Goal: Entertainment & Leisure: Consume media (video, audio)

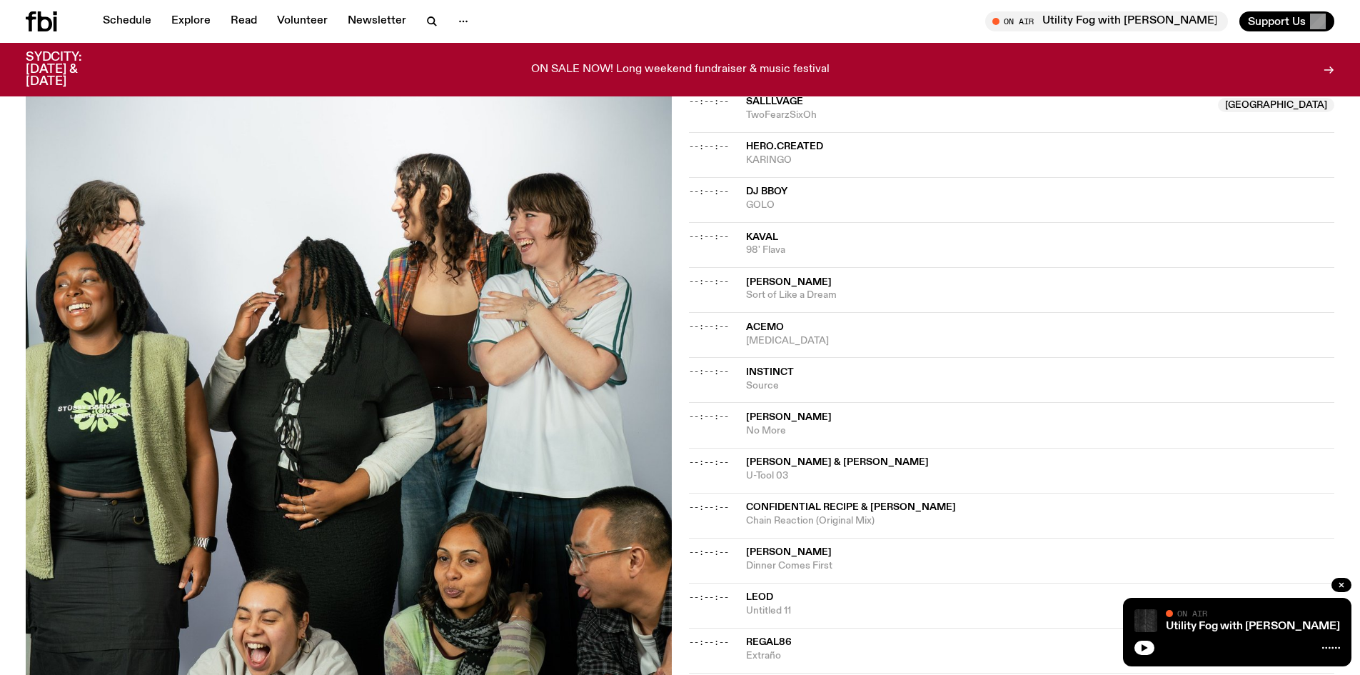
scroll to position [643, 0]
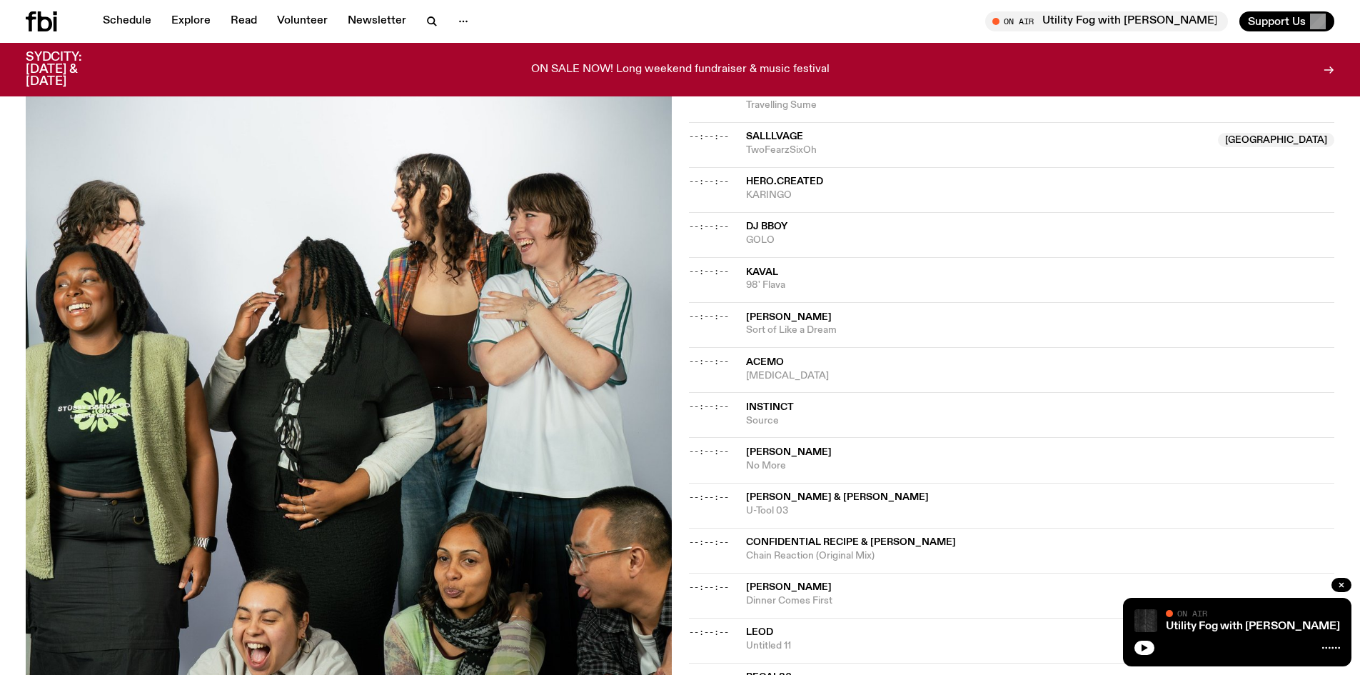
click at [785, 369] on span "[MEDICAL_DATA]" at bounding box center [1040, 376] width 589 height 14
click at [776, 414] on span "Source" at bounding box center [1040, 421] width 589 height 14
click at [783, 447] on span "[PERSON_NAME]" at bounding box center [789, 452] width 86 height 10
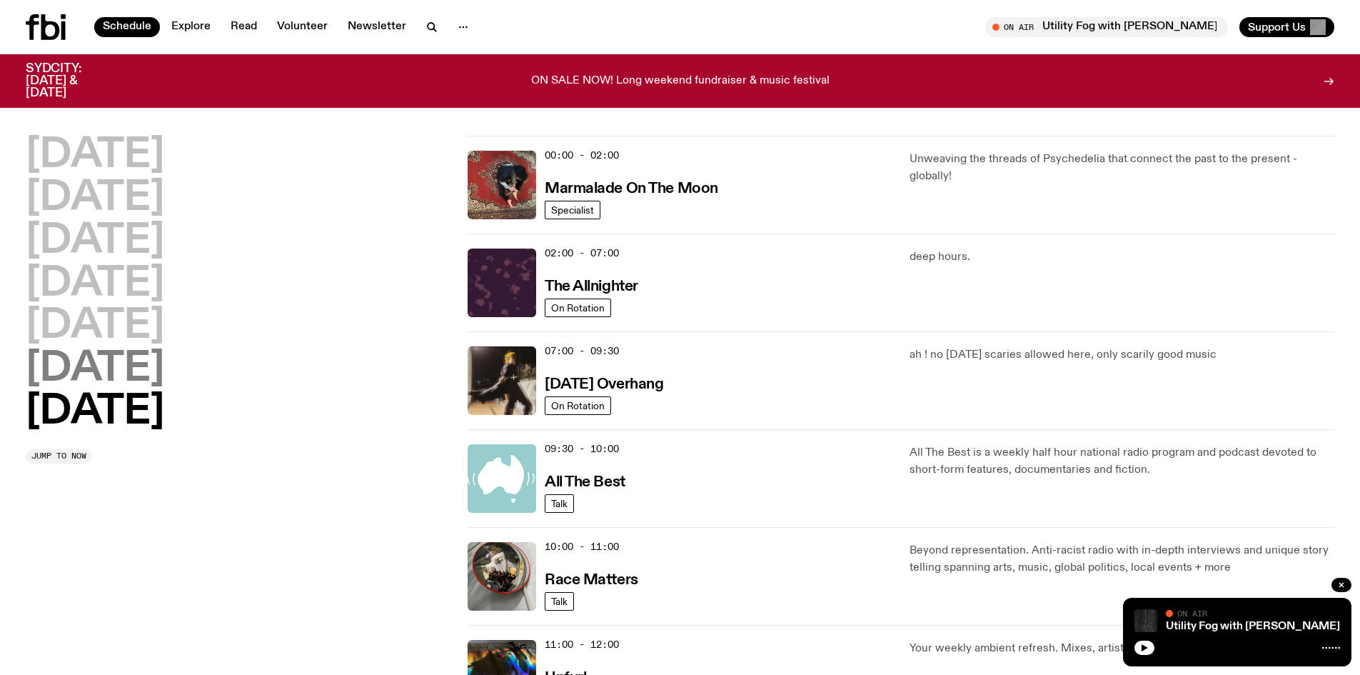
click at [121, 376] on h2 "[DATE]" at bounding box center [95, 369] width 139 height 40
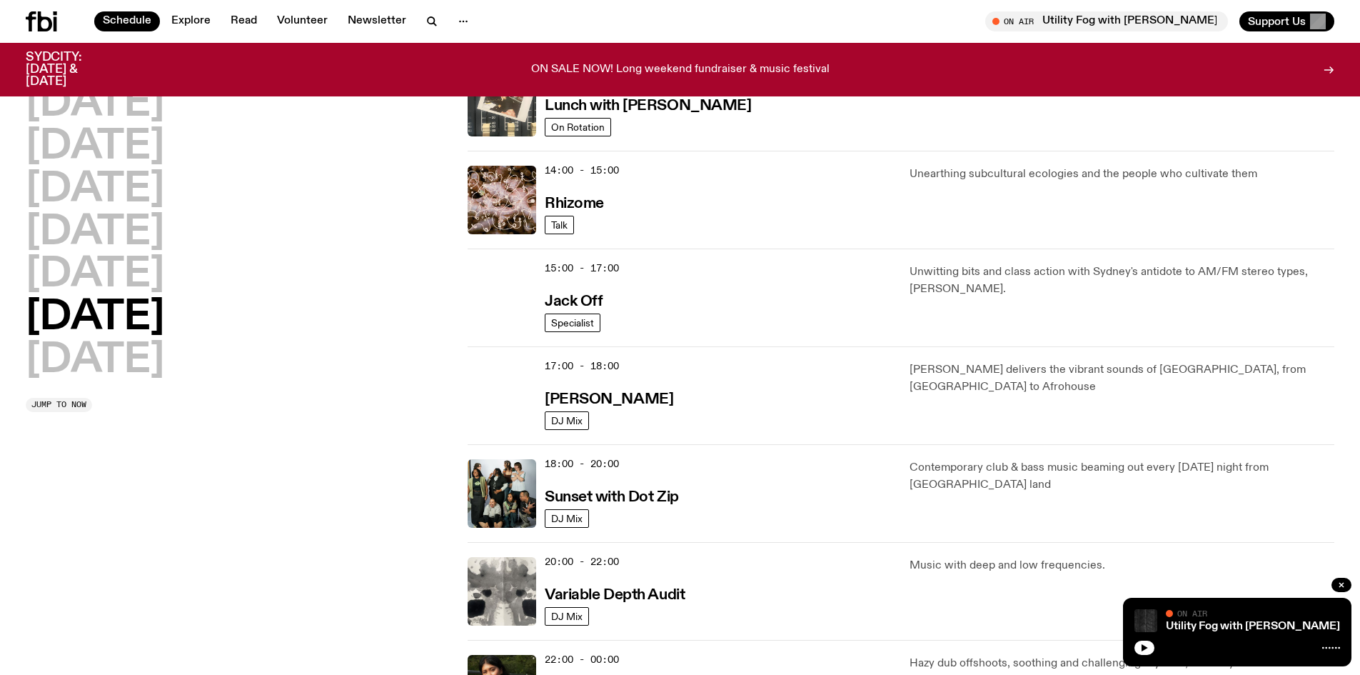
scroll to position [754, 0]
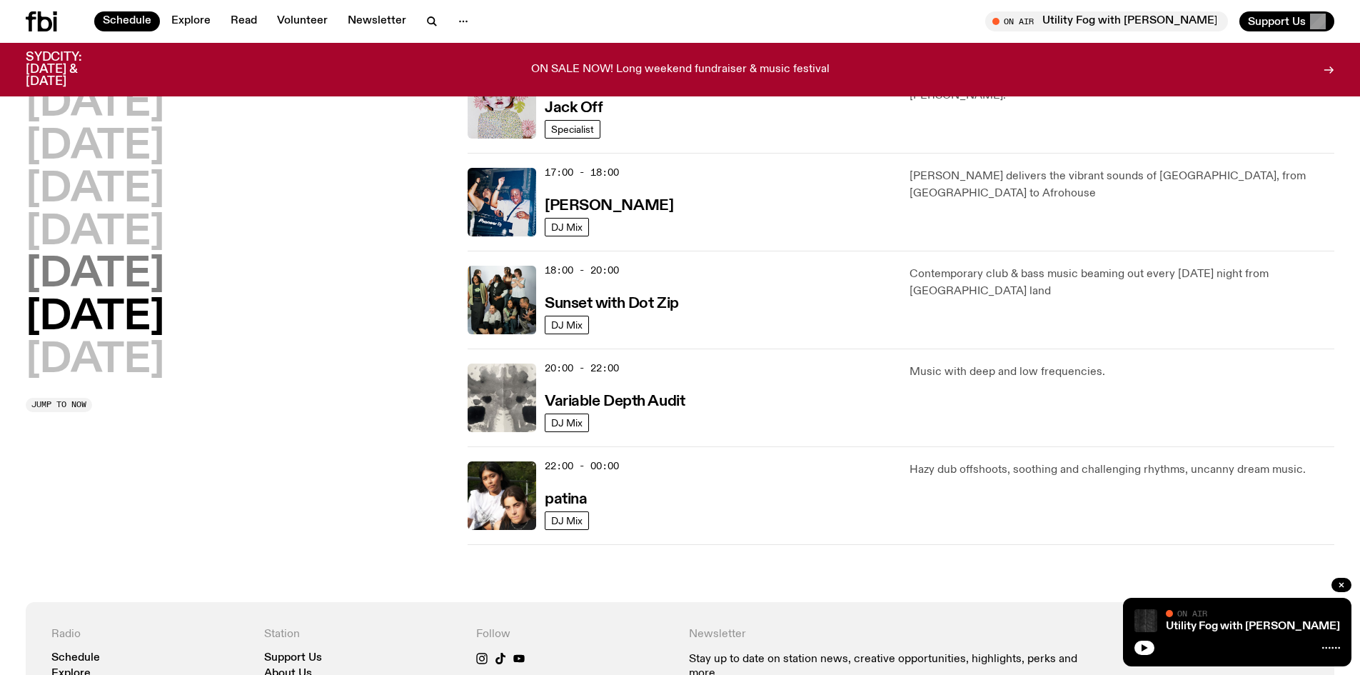
click at [124, 281] on h2 "[DATE]" at bounding box center [95, 275] width 139 height 40
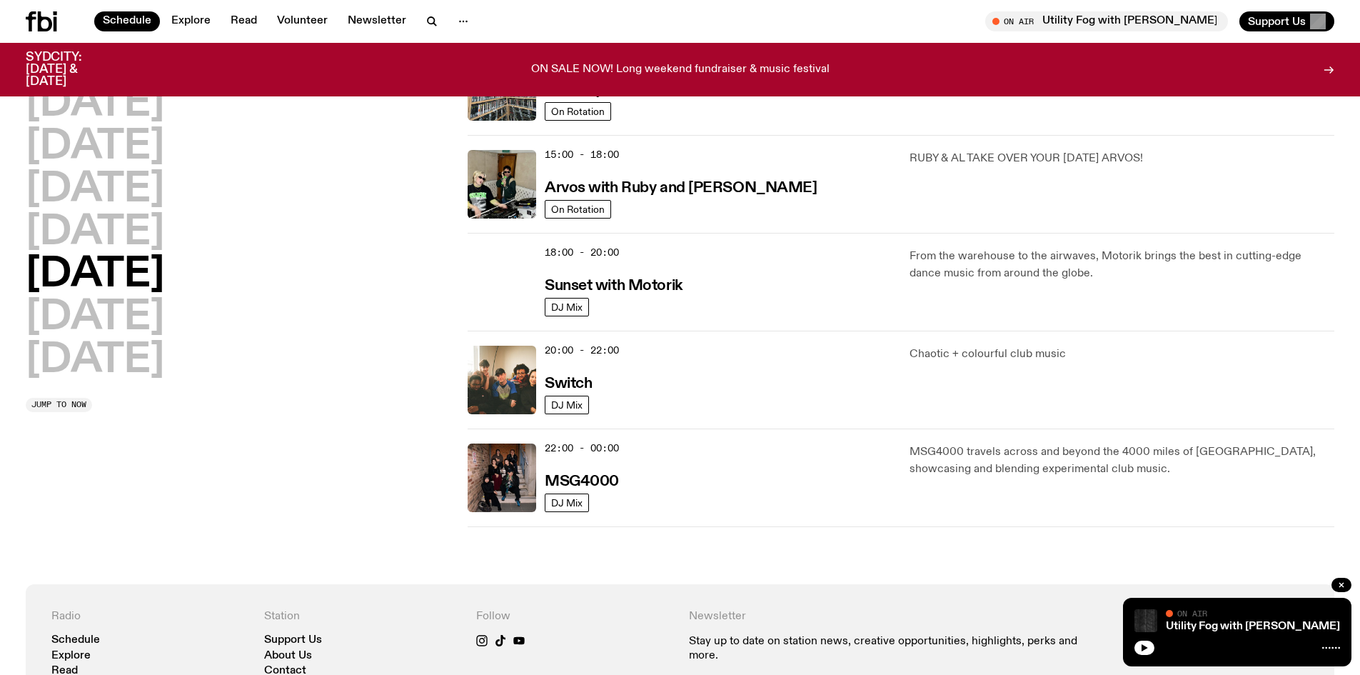
scroll to position [468, 0]
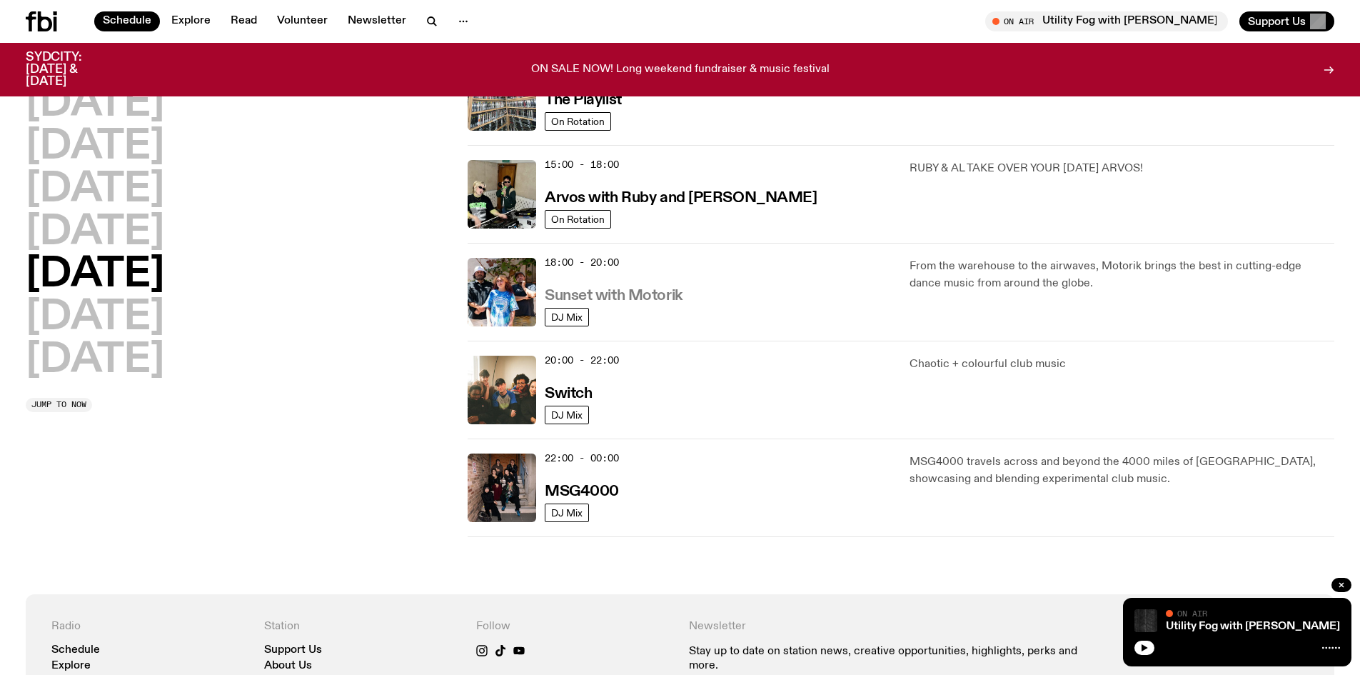
click at [621, 291] on h3 "Sunset with Motorik" at bounding box center [614, 295] width 138 height 15
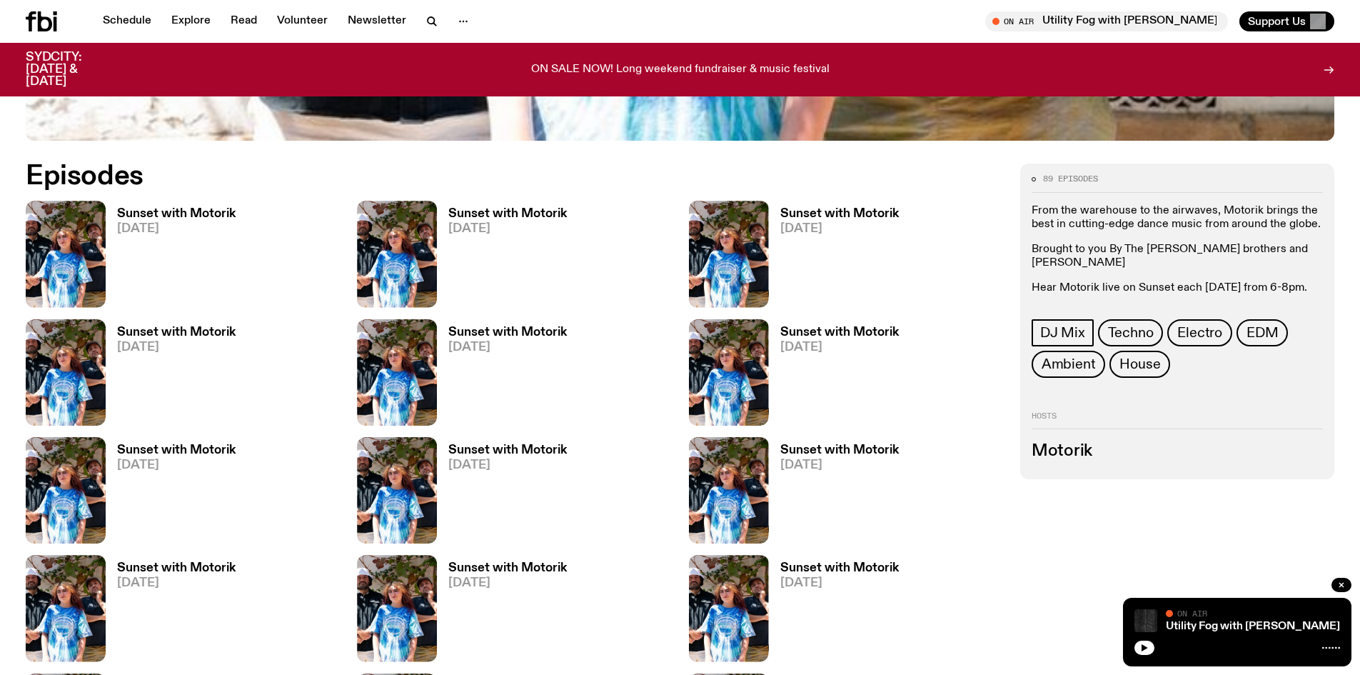
scroll to position [849, 0]
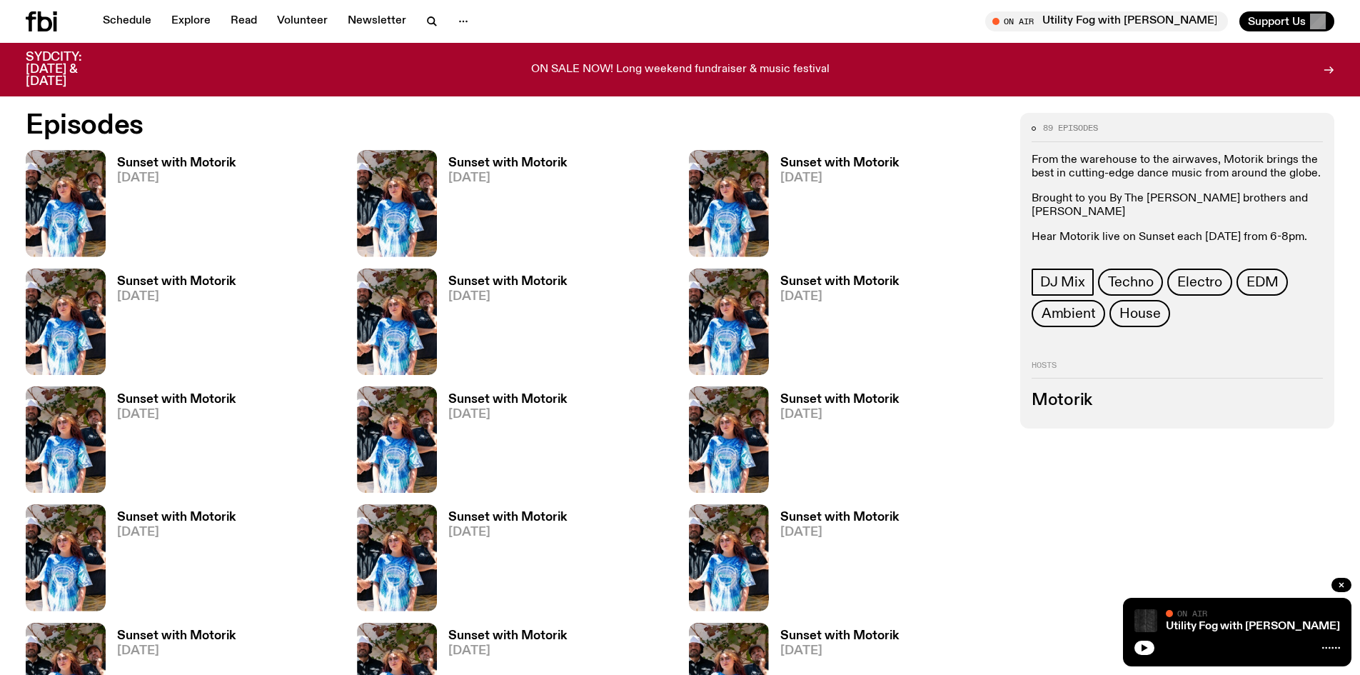
click at [181, 169] on h3 "Sunset with Motorik" at bounding box center [176, 163] width 119 height 12
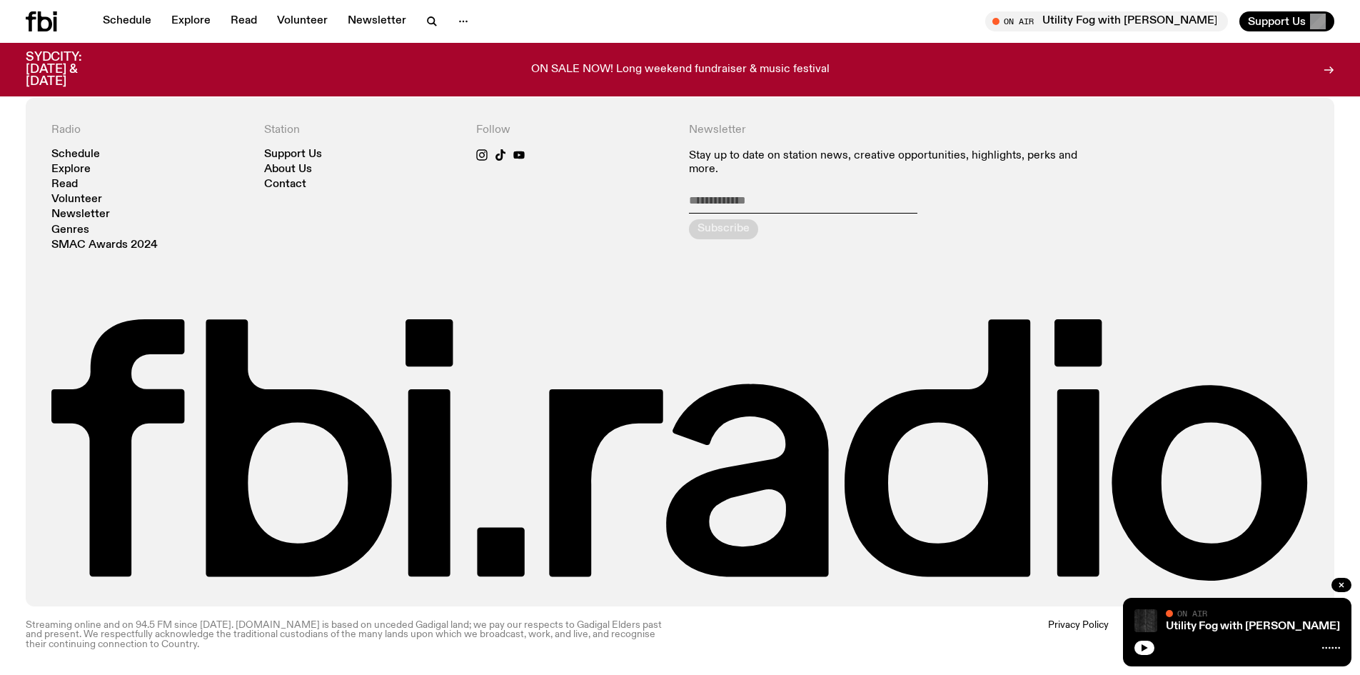
scroll to position [348, 0]
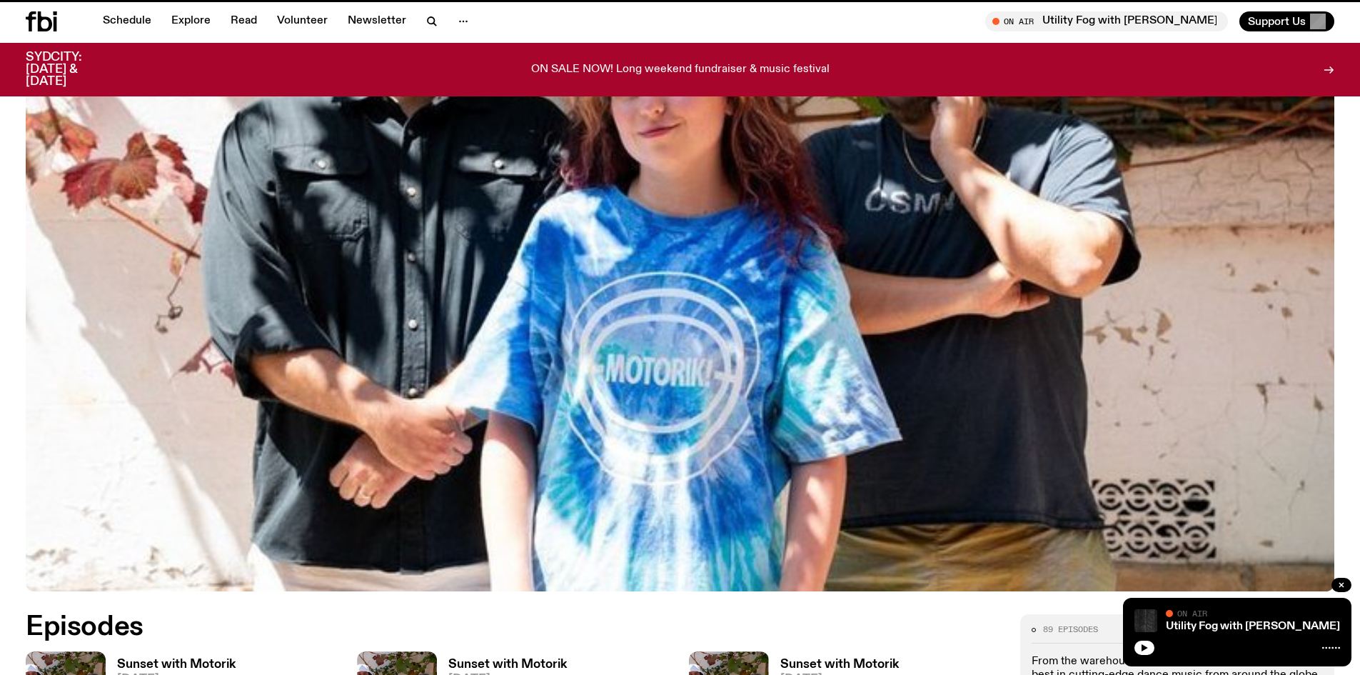
scroll to position [849, 0]
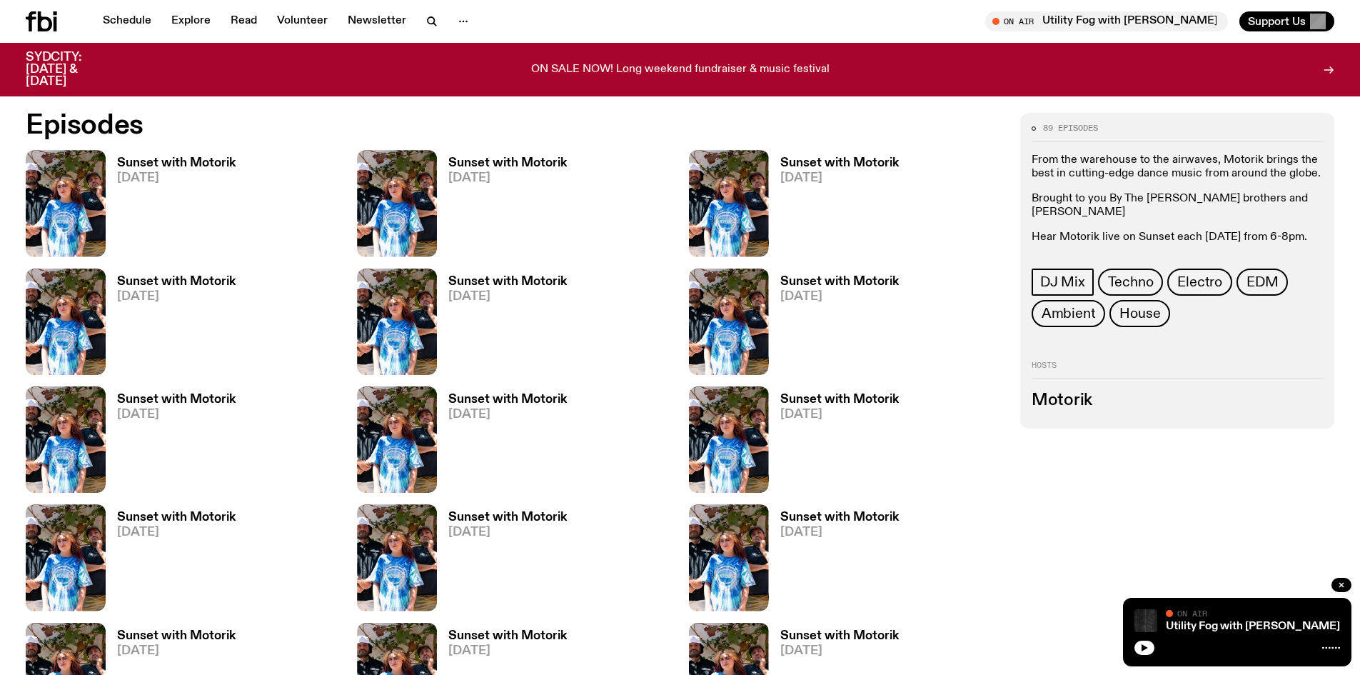
click at [179, 289] on link "Sunset with Motorik 22.08.25" at bounding box center [171, 325] width 130 height 99
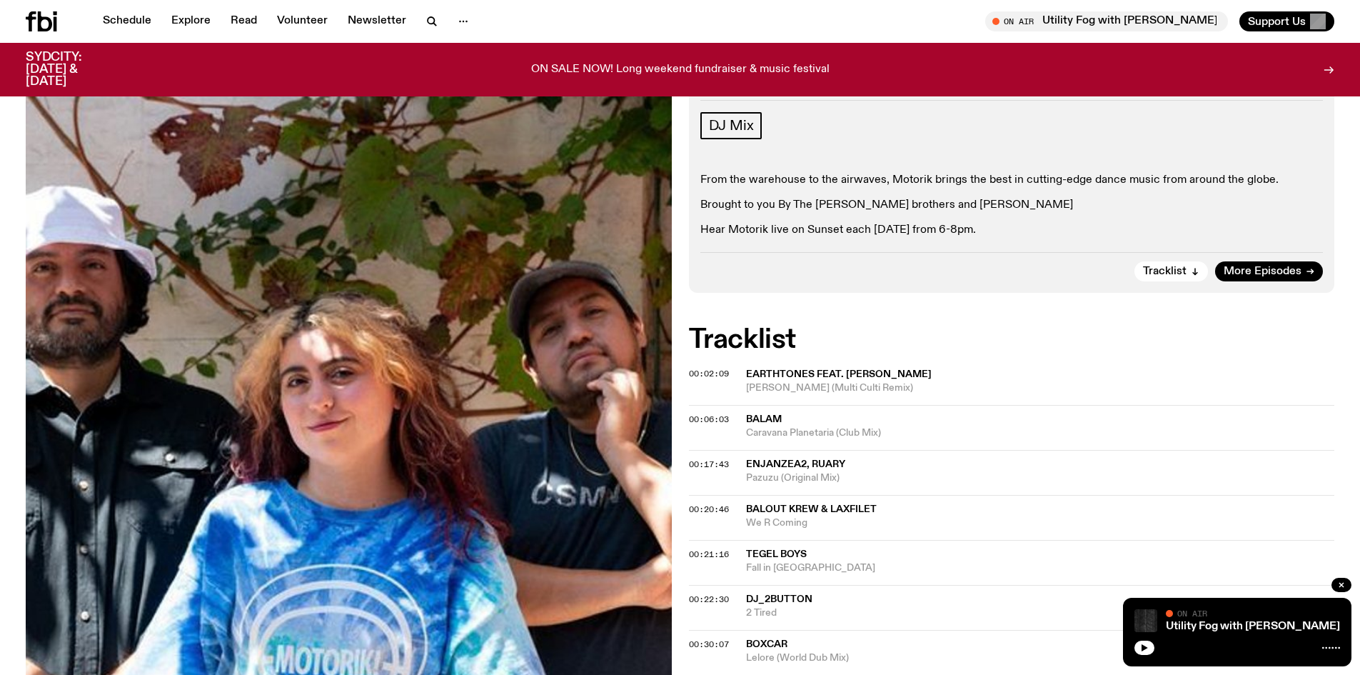
scroll to position [208, 0]
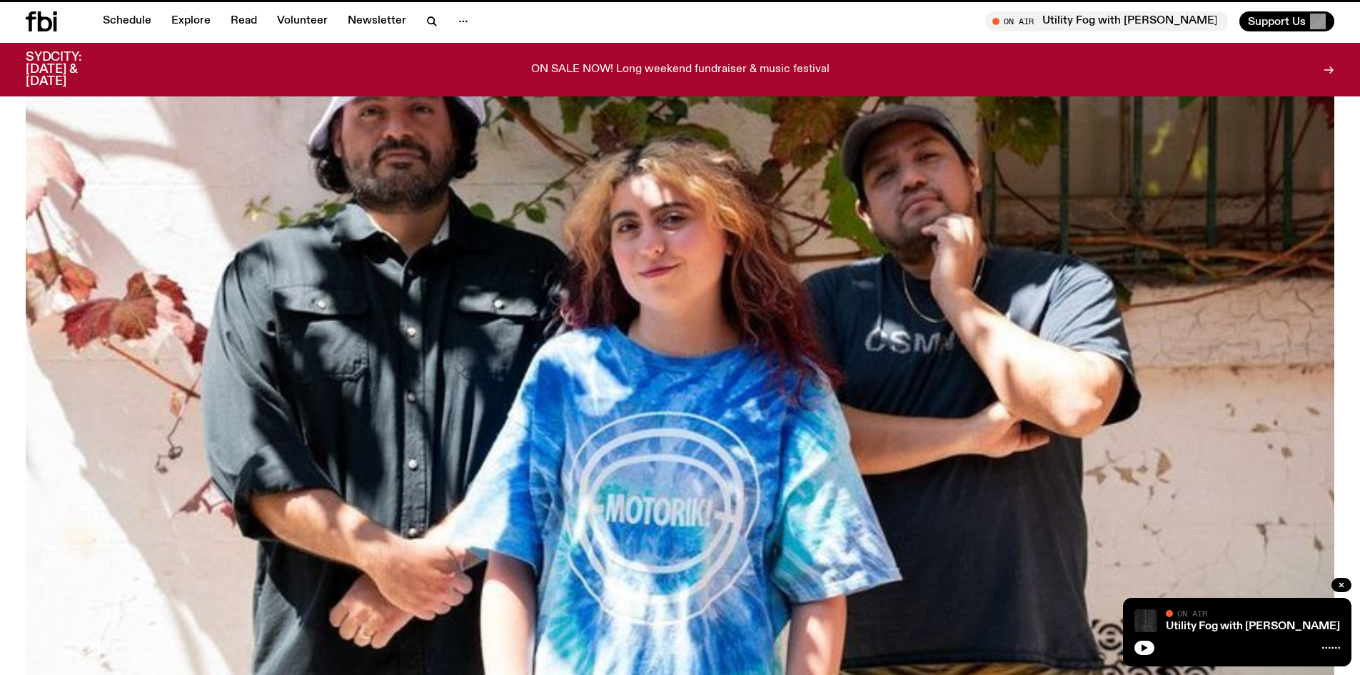
scroll to position [849, 0]
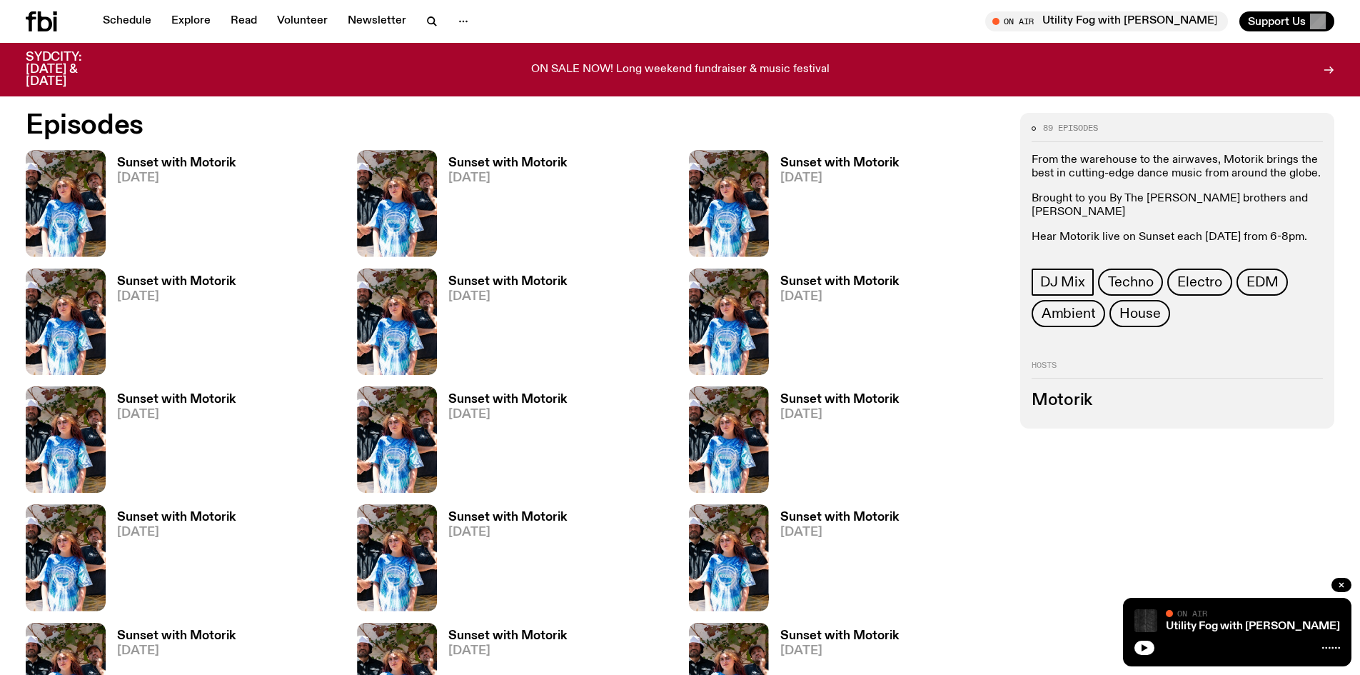
click at [522, 171] on link "Sunset with Motorik 05.09.25" at bounding box center [502, 206] width 130 height 99
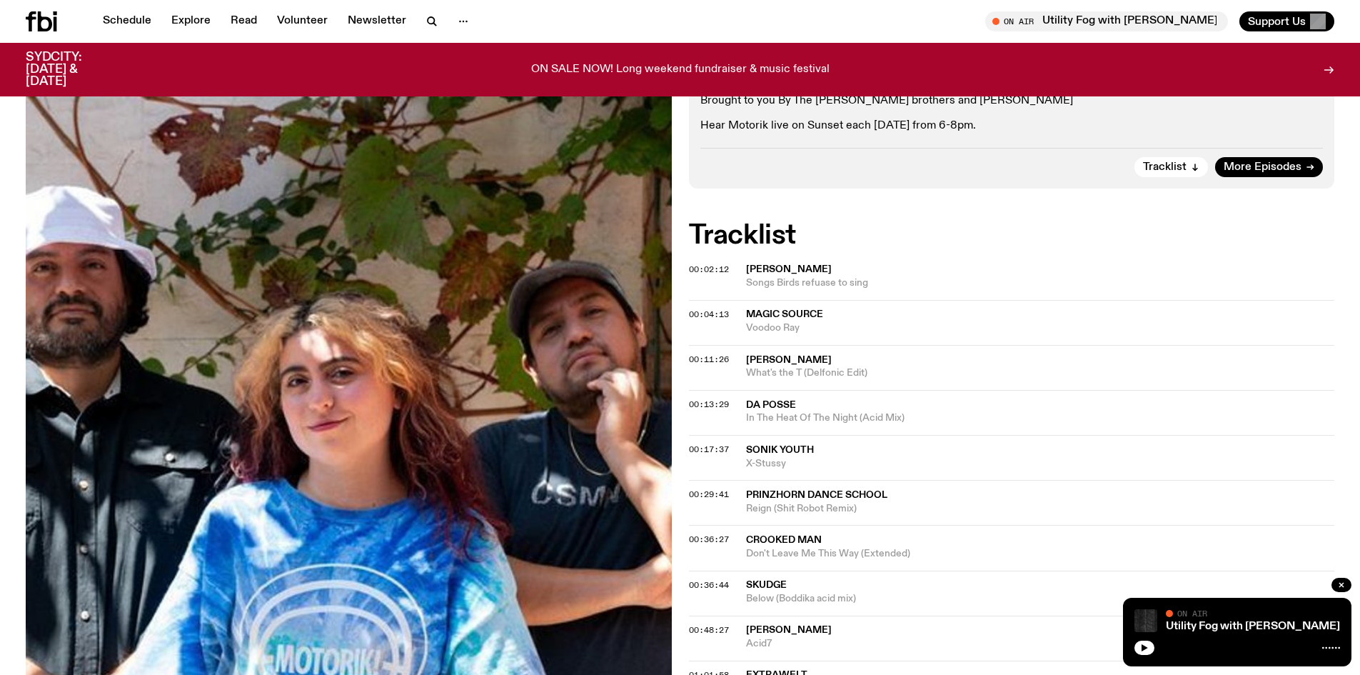
scroll to position [422, 0]
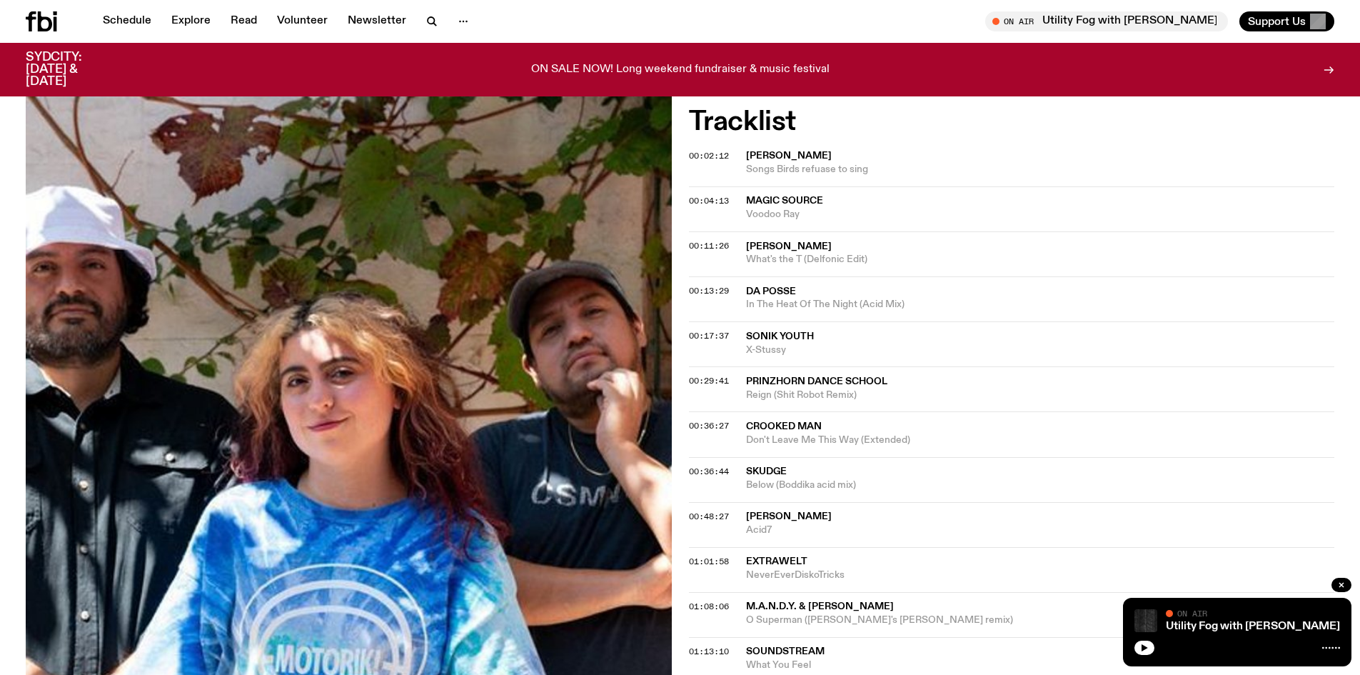
click at [841, 161] on span "Jori Hulkkonen" at bounding box center [1040, 156] width 589 height 14
click at [823, 251] on span "Roy Ayers" at bounding box center [1040, 247] width 589 height 14
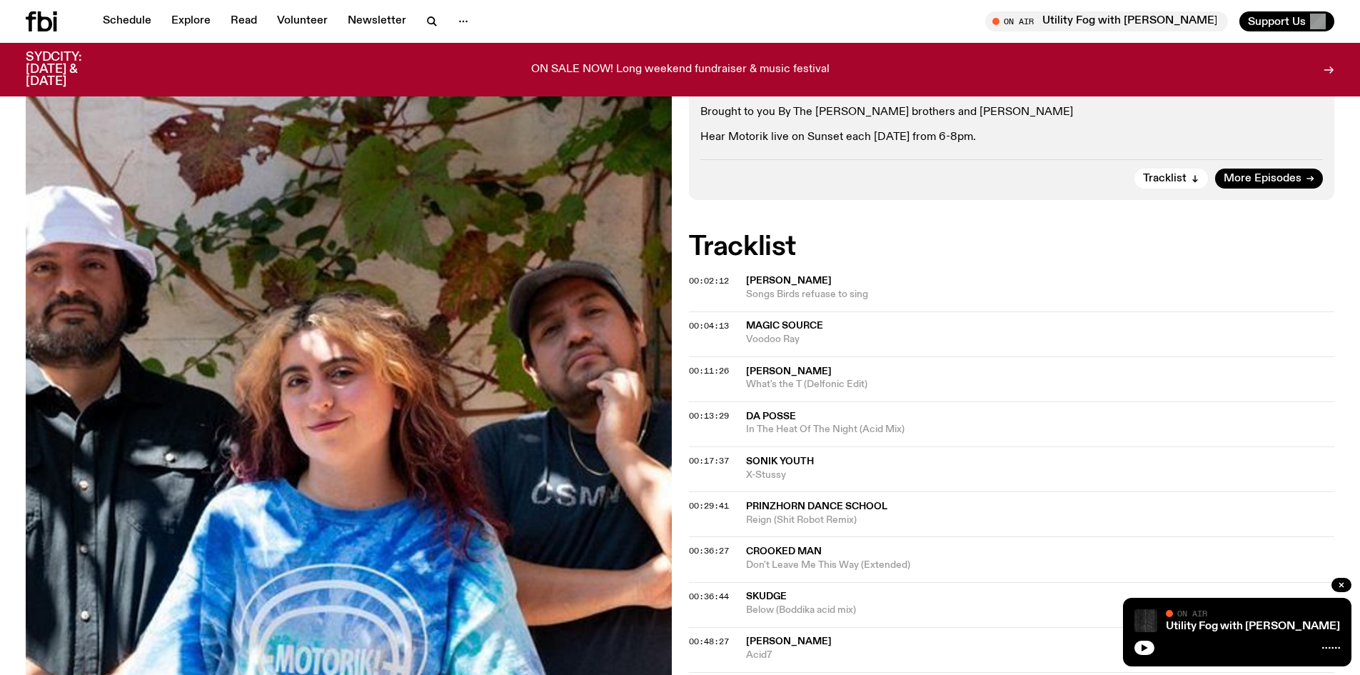
scroll to position [493, 0]
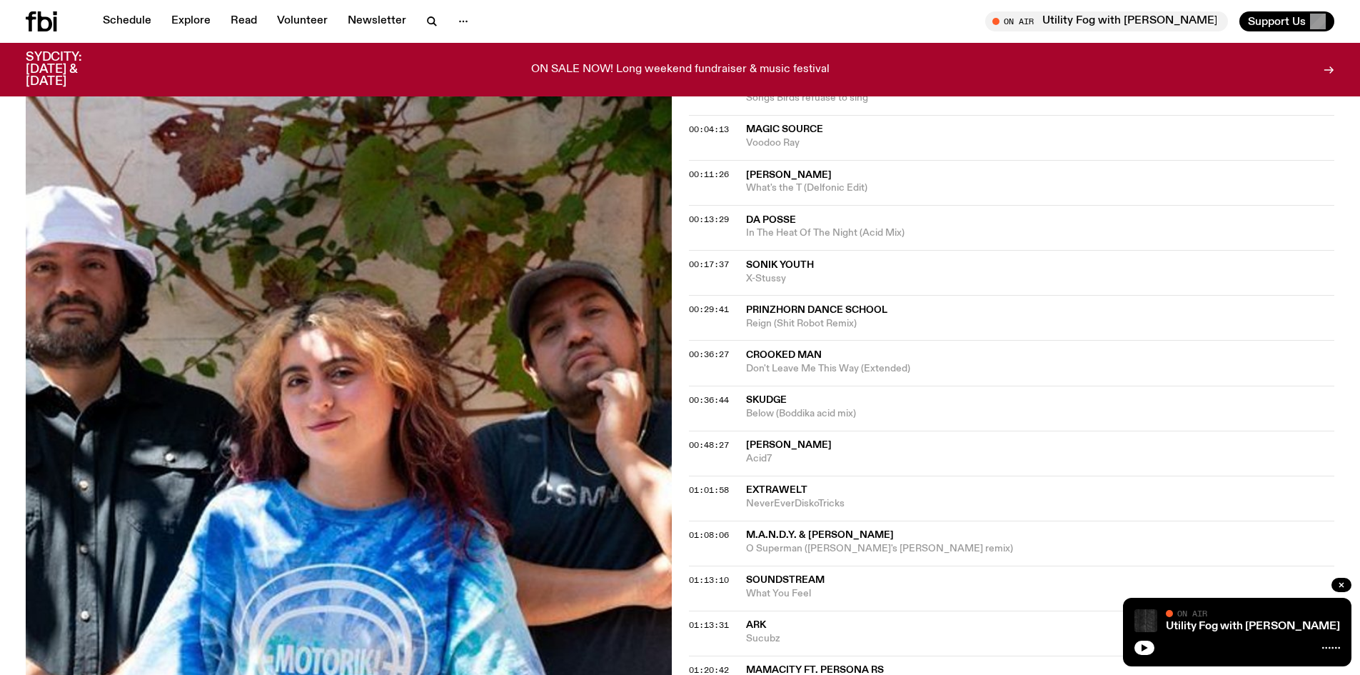
click at [805, 273] on span "X-Stussy" at bounding box center [1040, 279] width 589 height 14
click at [835, 349] on span "Crooked Man" at bounding box center [1040, 355] width 589 height 14
